Goal: Transaction & Acquisition: Book appointment/travel/reservation

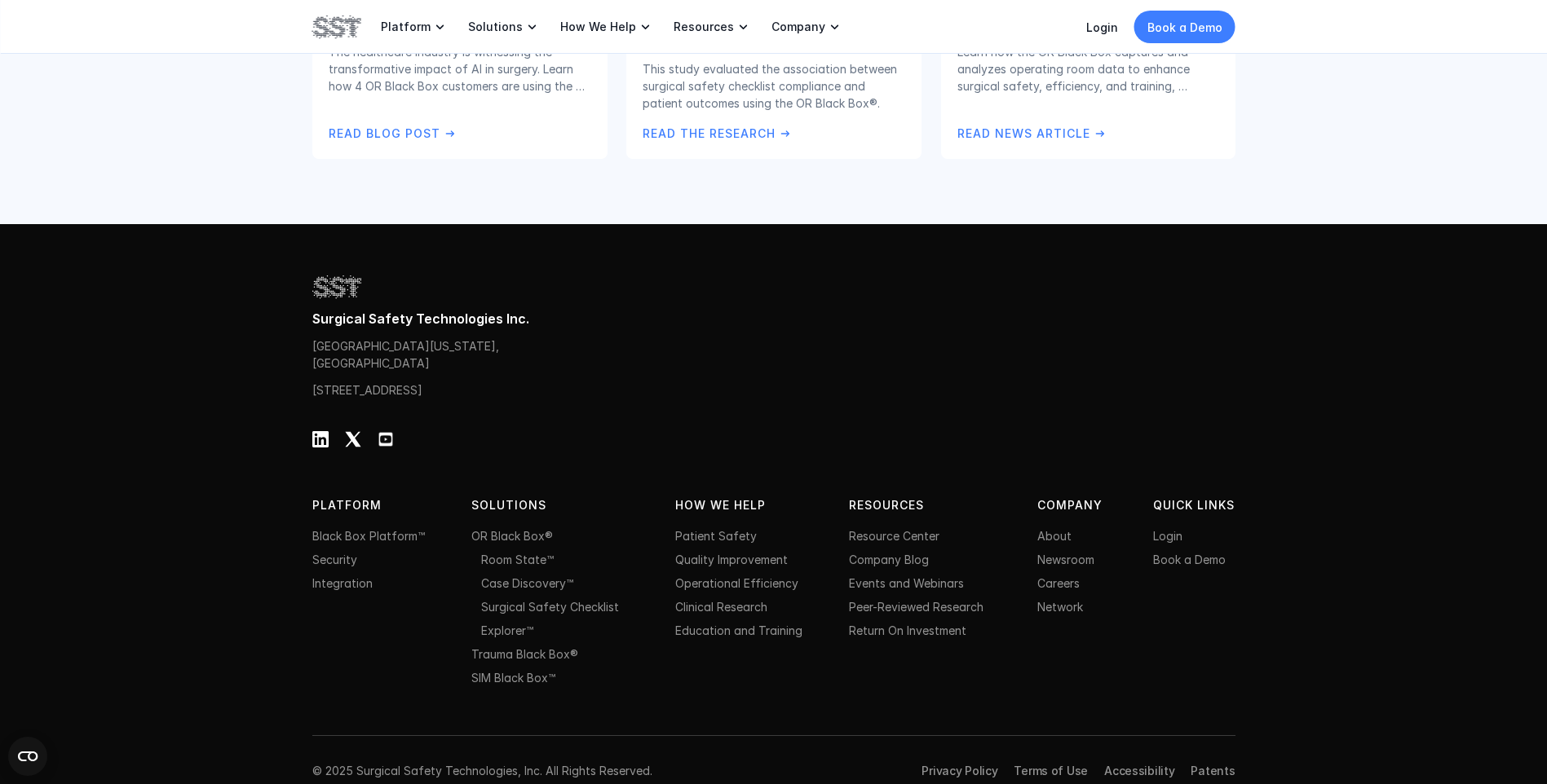
scroll to position [3376, 0]
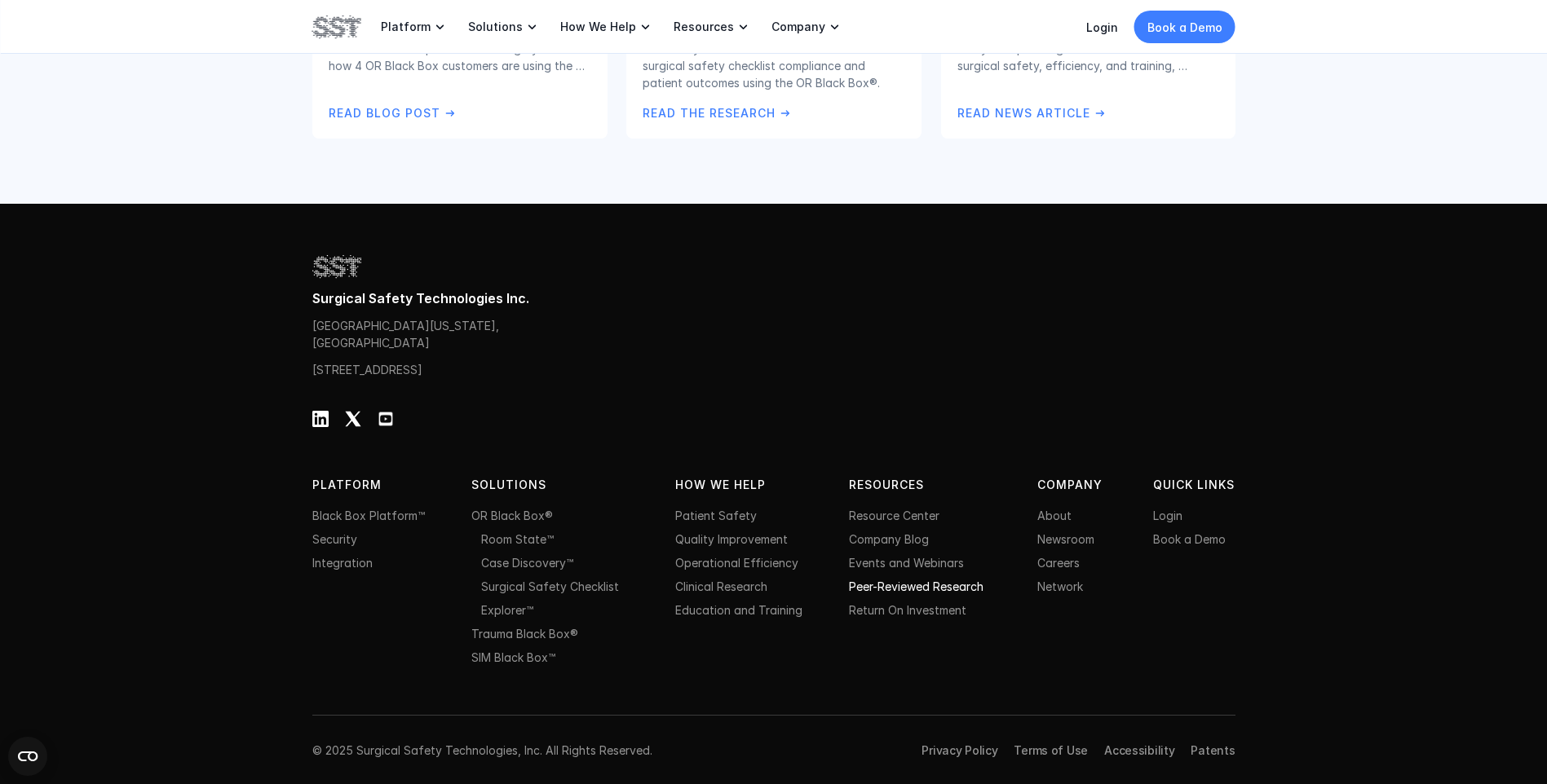
click at [887, 581] on link "Peer-Reviewed Research" at bounding box center [916, 586] width 135 height 14
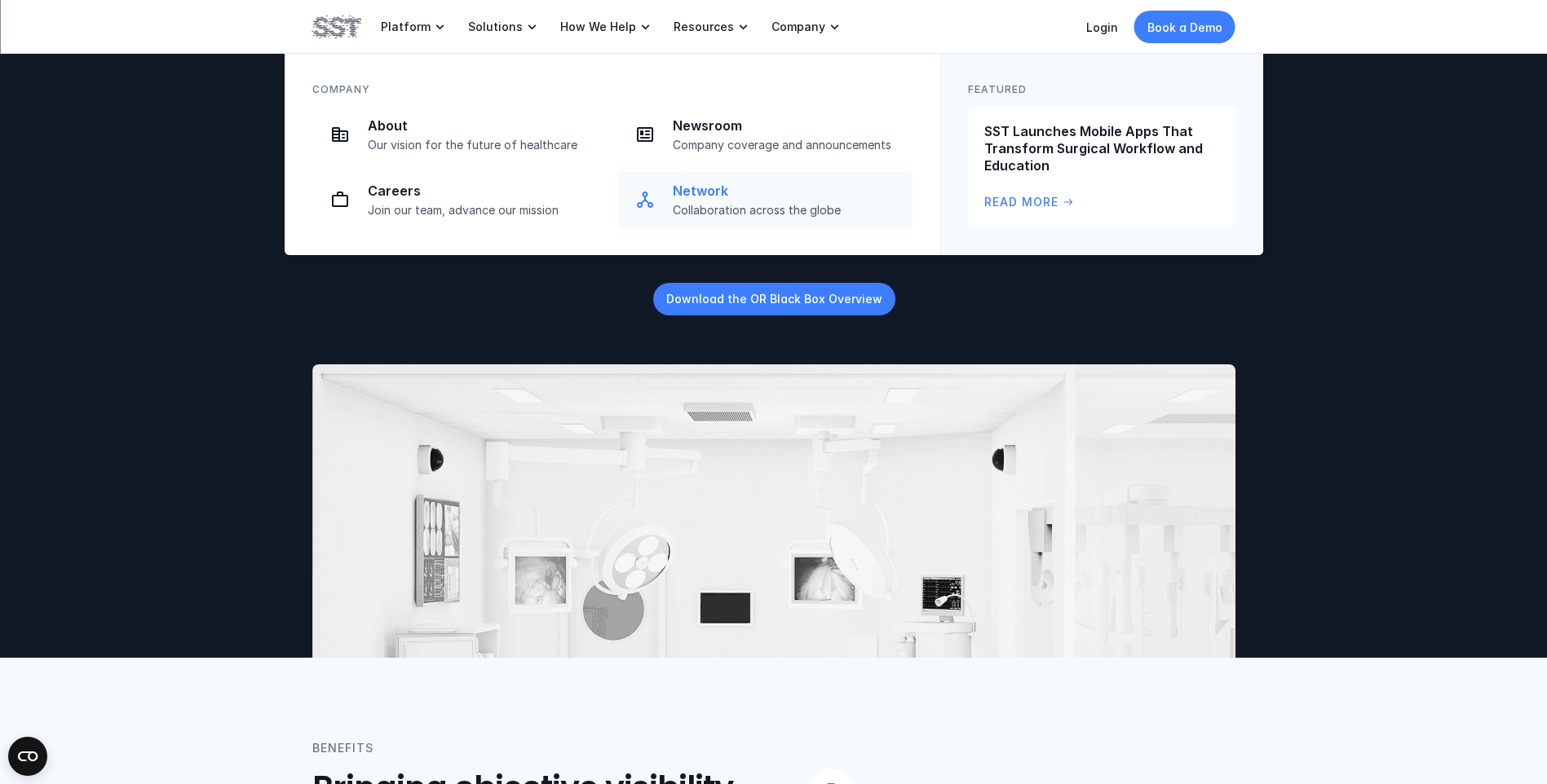
click at [785, 211] on p "Collaboration across the globe" at bounding box center [788, 210] width 230 height 15
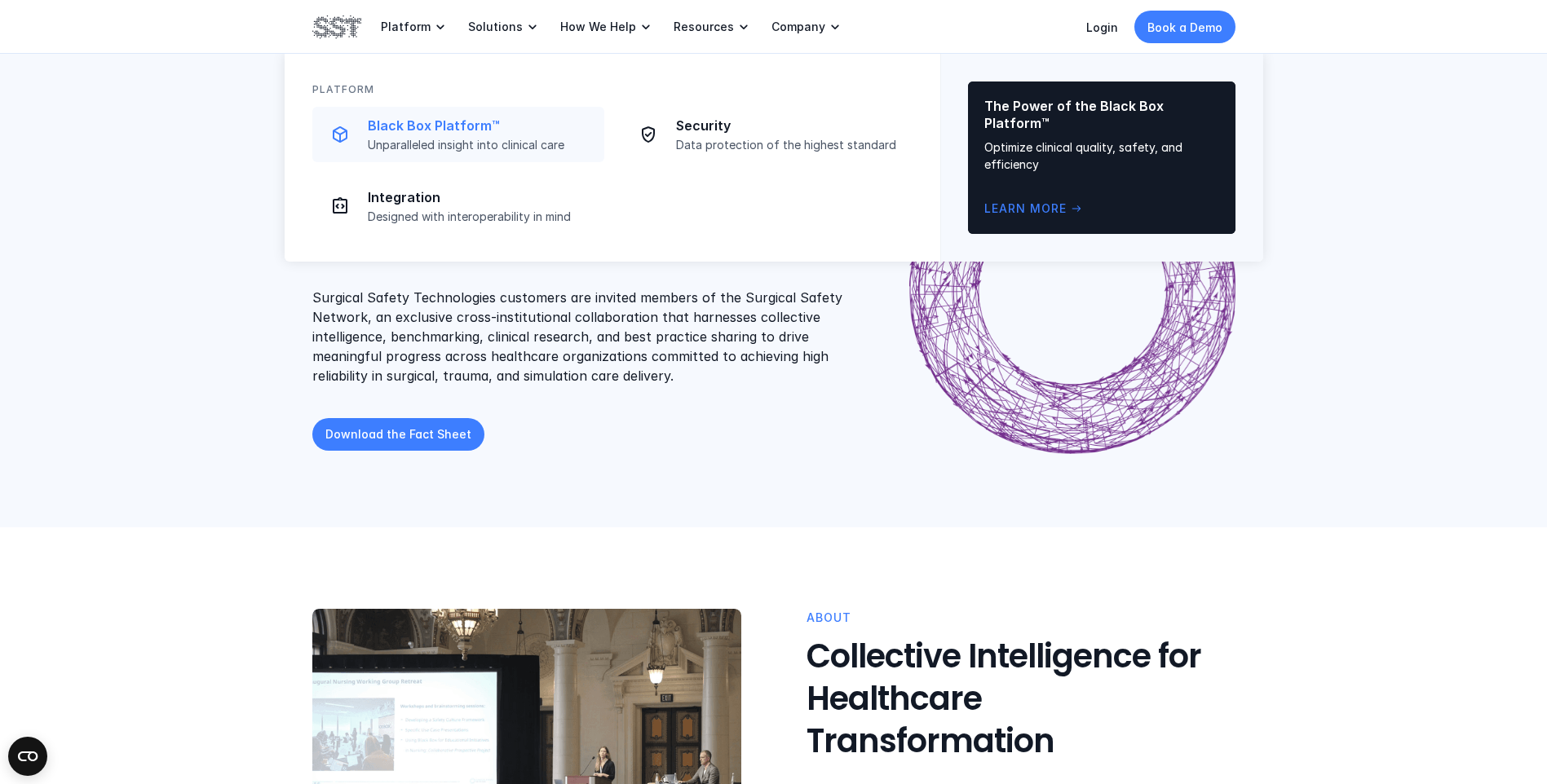
click at [393, 139] on p "Unparalleled insight into clinical care" at bounding box center [481, 146] width 227 height 15
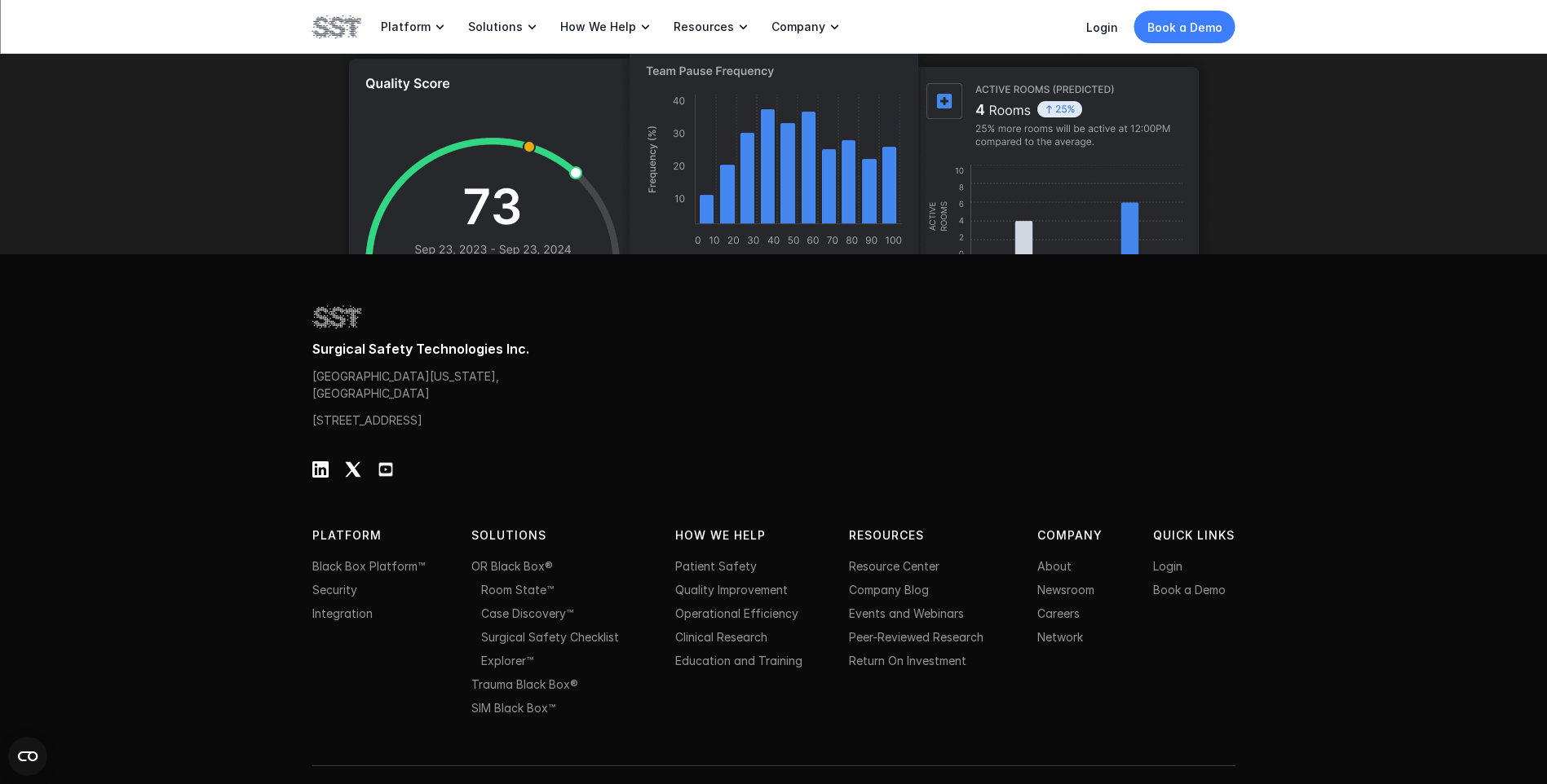
scroll to position [5105, 0]
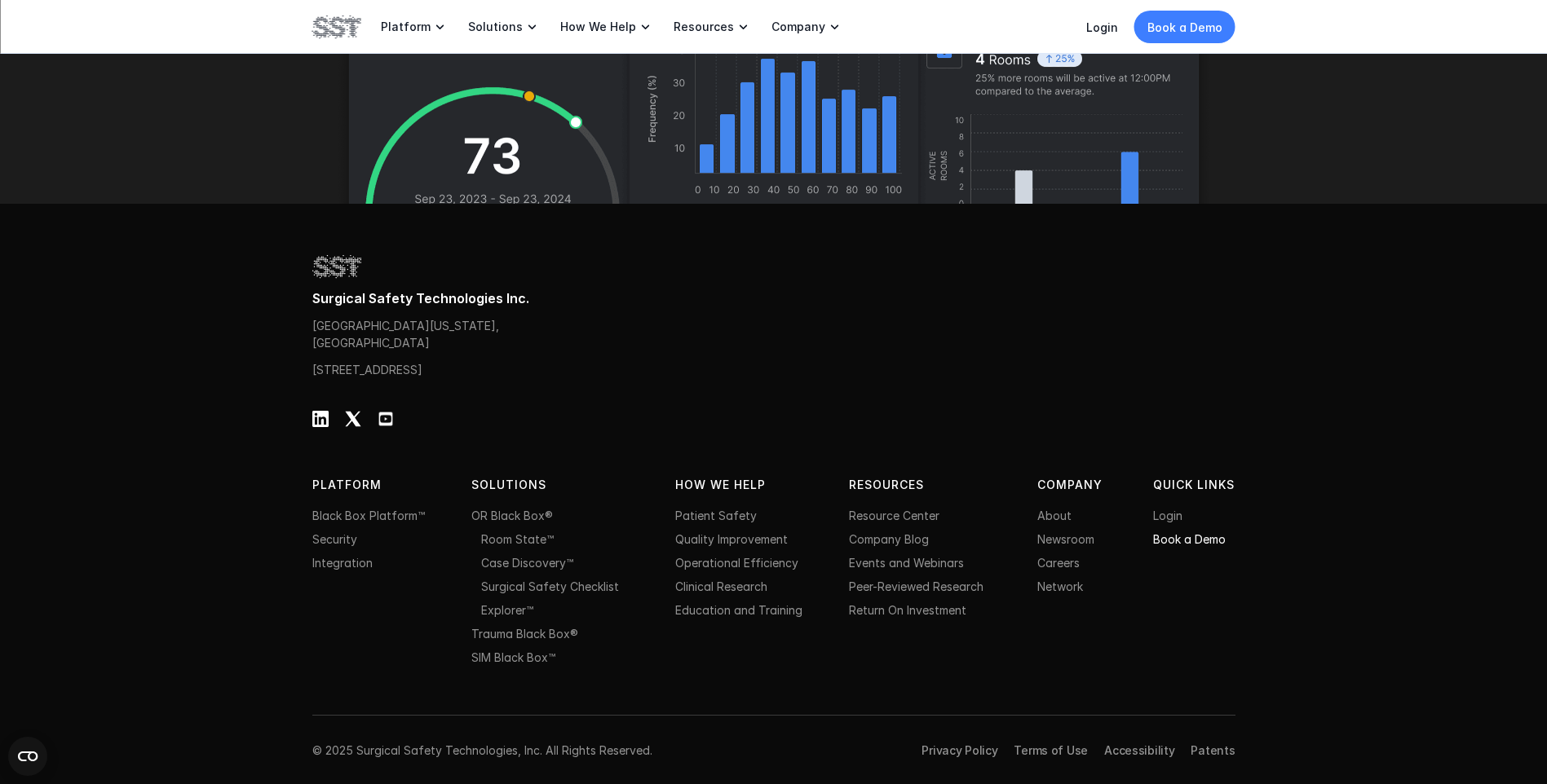
click at [1166, 537] on link "Book a Demo" at bounding box center [1189, 539] width 73 height 14
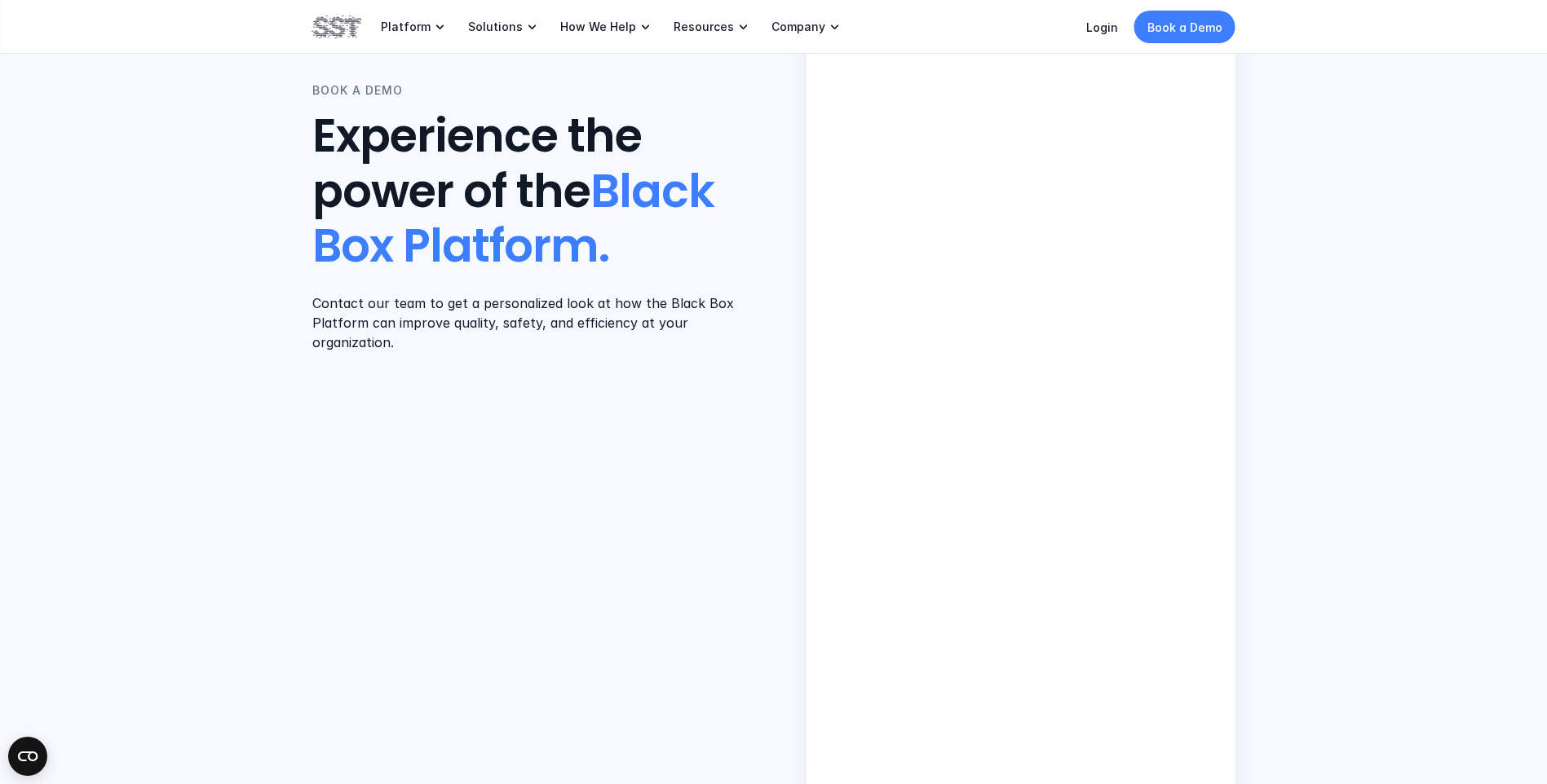
scroll to position [244, 0]
